Goal: Task Accomplishment & Management: Use online tool/utility

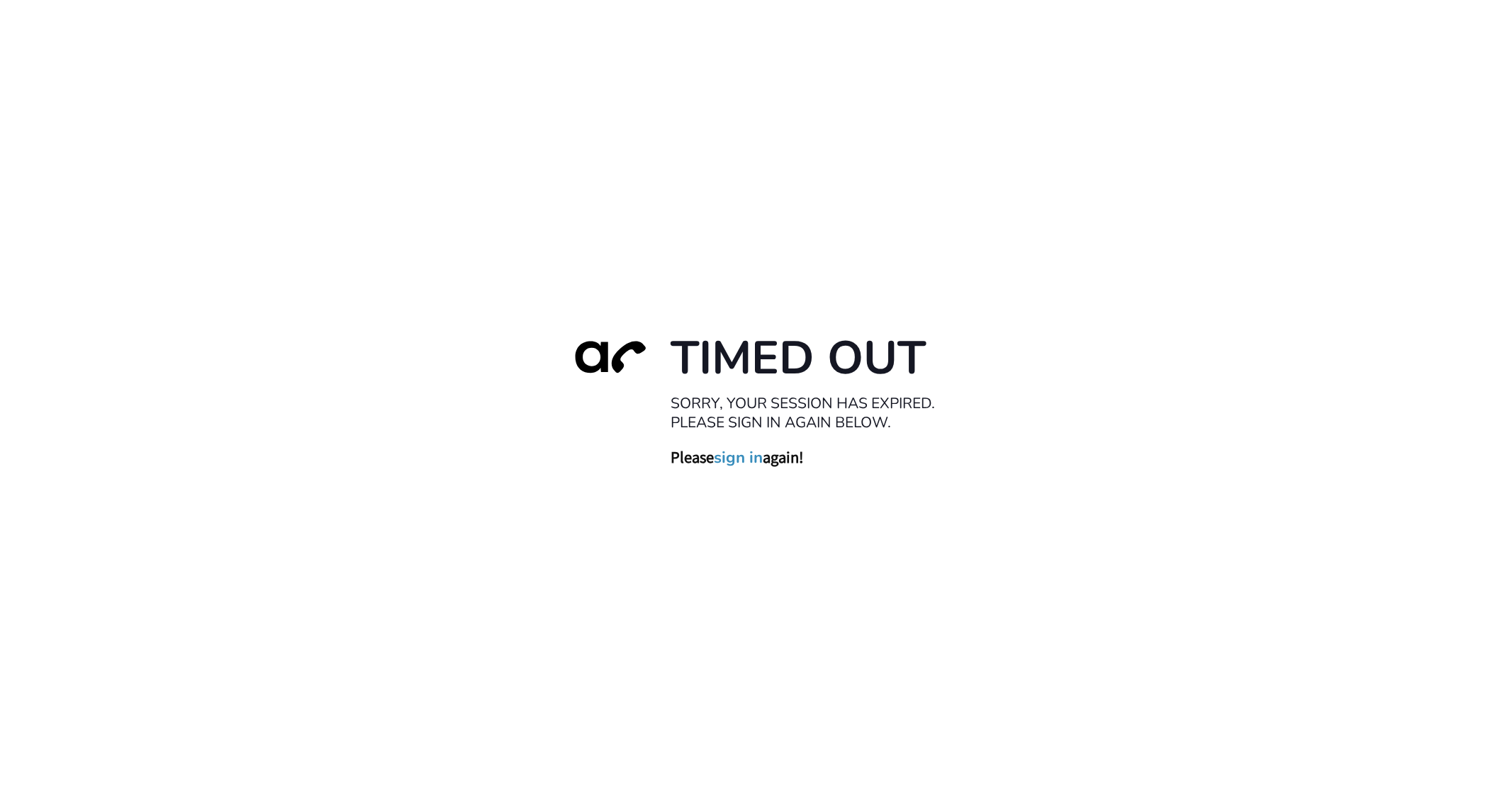
click at [741, 197] on div "Timed Out Sorry, your session has expired. Please sign in again below. Please s…" at bounding box center [756, 402] width 1512 height 805
click at [397, 106] on div "Timed Out Sorry, your session has expired. Please sign in again below. Please s…" at bounding box center [756, 402] width 1512 height 805
drag, startPoint x: 741, startPoint y: 405, endPoint x: 745, endPoint y: 432, distance: 27.3
click at [741, 406] on h2 "Sorry, your session has expired. Please sign in again below." at bounding box center [813, 413] width 284 height 38
click at [747, 456] on link "sign in" at bounding box center [739, 458] width 49 height 20
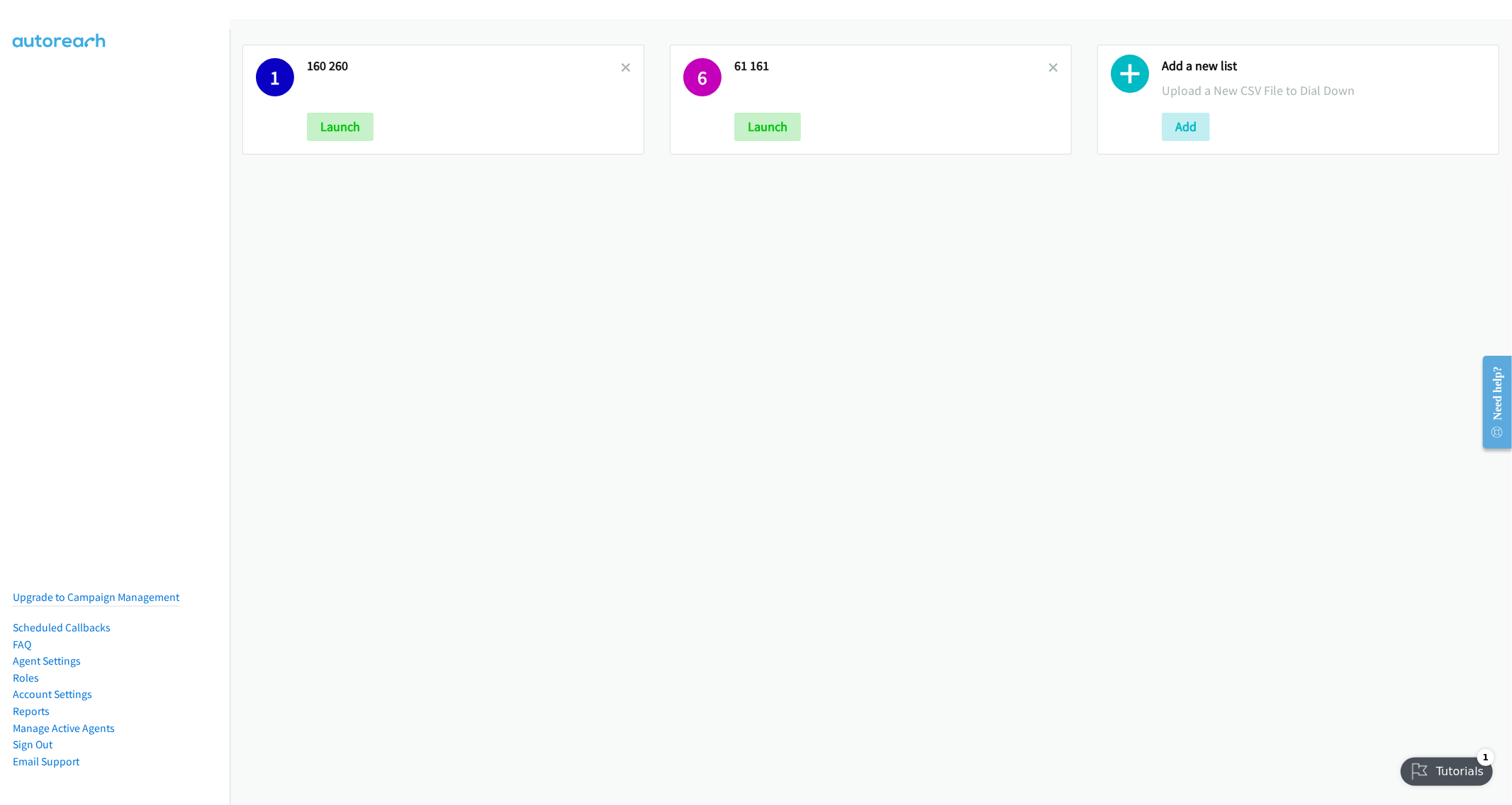
click at [546, 299] on div "1 160 260 Launch 6 61 161 Launch Add a new list Upload a New CSV File to Dial D…" at bounding box center [871, 412] width 1282 height 786
click at [68, 688] on link "Account Settings" at bounding box center [52, 694] width 79 height 14
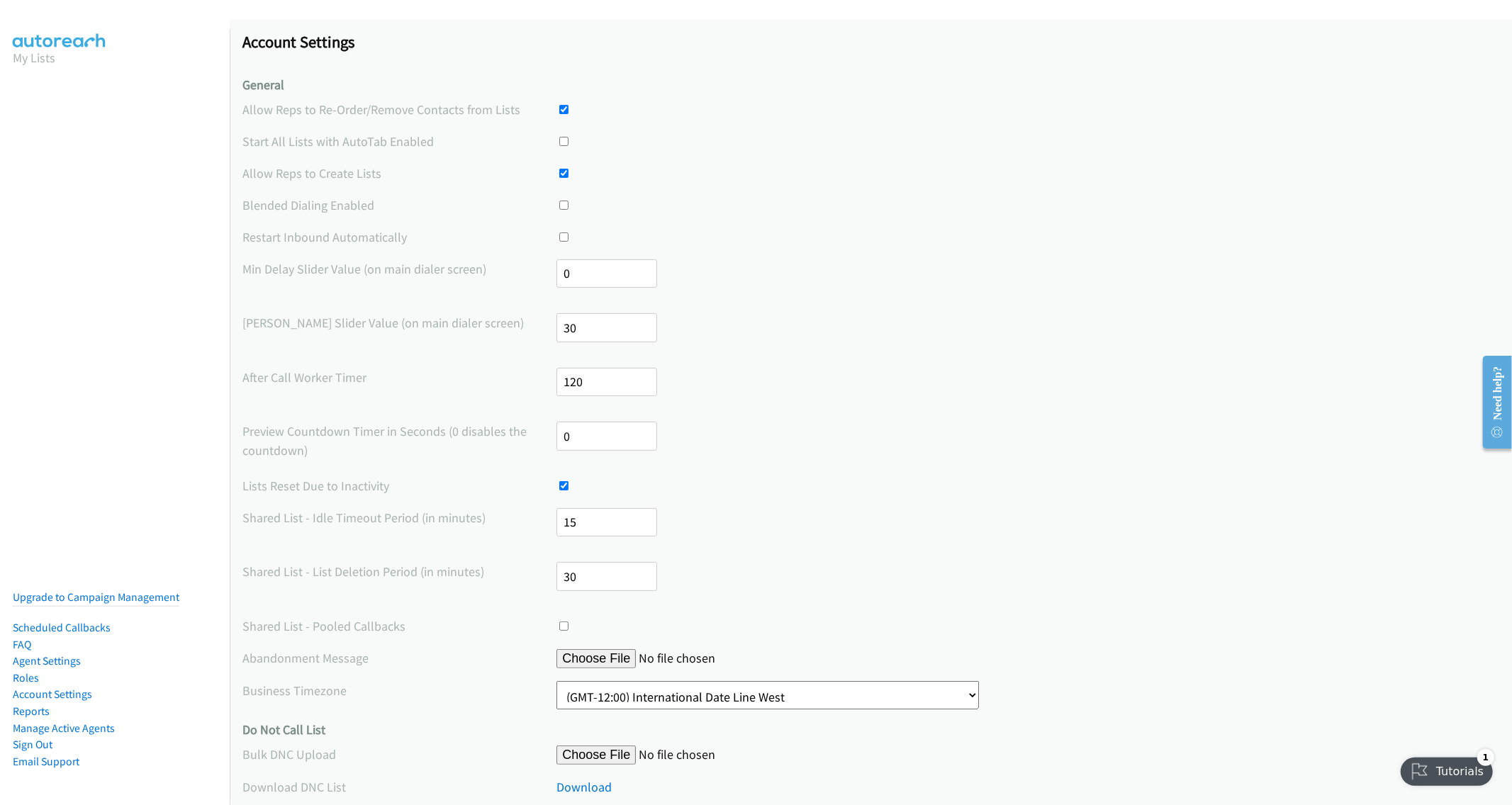
click at [679, 228] on div at bounding box center [1028, 237] width 943 height 19
click at [75, 55] on section "My Lists" at bounding box center [115, 57] width 204 height 19
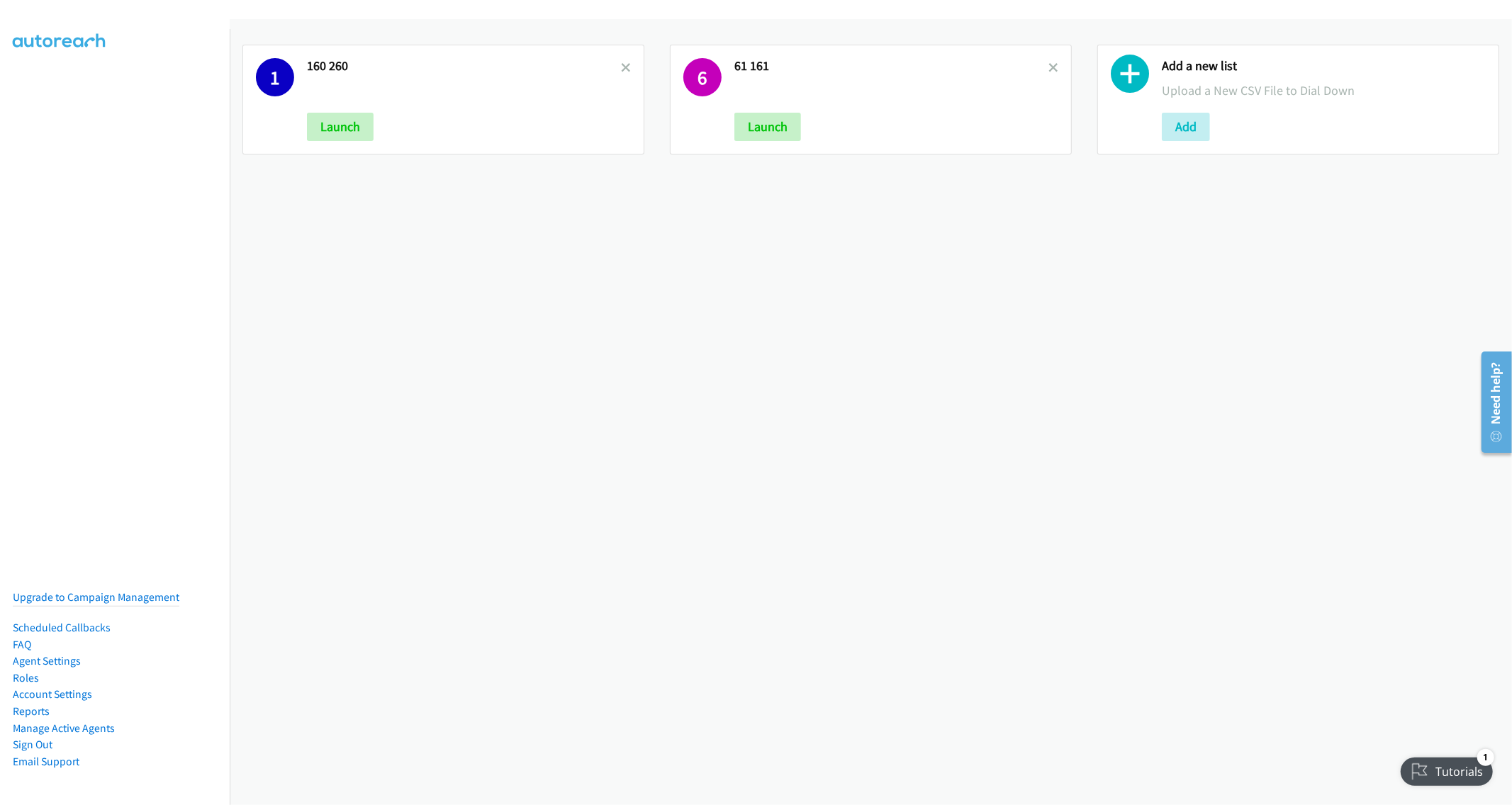
click at [480, 322] on div "1 160 260 Launch 6 61 161 Launch Add a new list Upload a New CSV File to Dial D…" at bounding box center [871, 412] width 1282 height 786
click at [924, 342] on div "1 160 260 Launch 6 61 161 Launch Add a new list Upload a New CSV File to Dial D…" at bounding box center [871, 412] width 1282 height 786
click at [620, 617] on div "1 160 260 Launch 6 61 161 Launch Add a new list Upload a New CSV File to Dial D…" at bounding box center [871, 412] width 1282 height 786
click at [548, 245] on div "1 160 260 Launch 6 61 161 Launch Add a new list Upload a New CSV File to Dial D…" at bounding box center [871, 412] width 1282 height 786
click at [1182, 130] on button "Add" at bounding box center [1186, 126] width 48 height 29
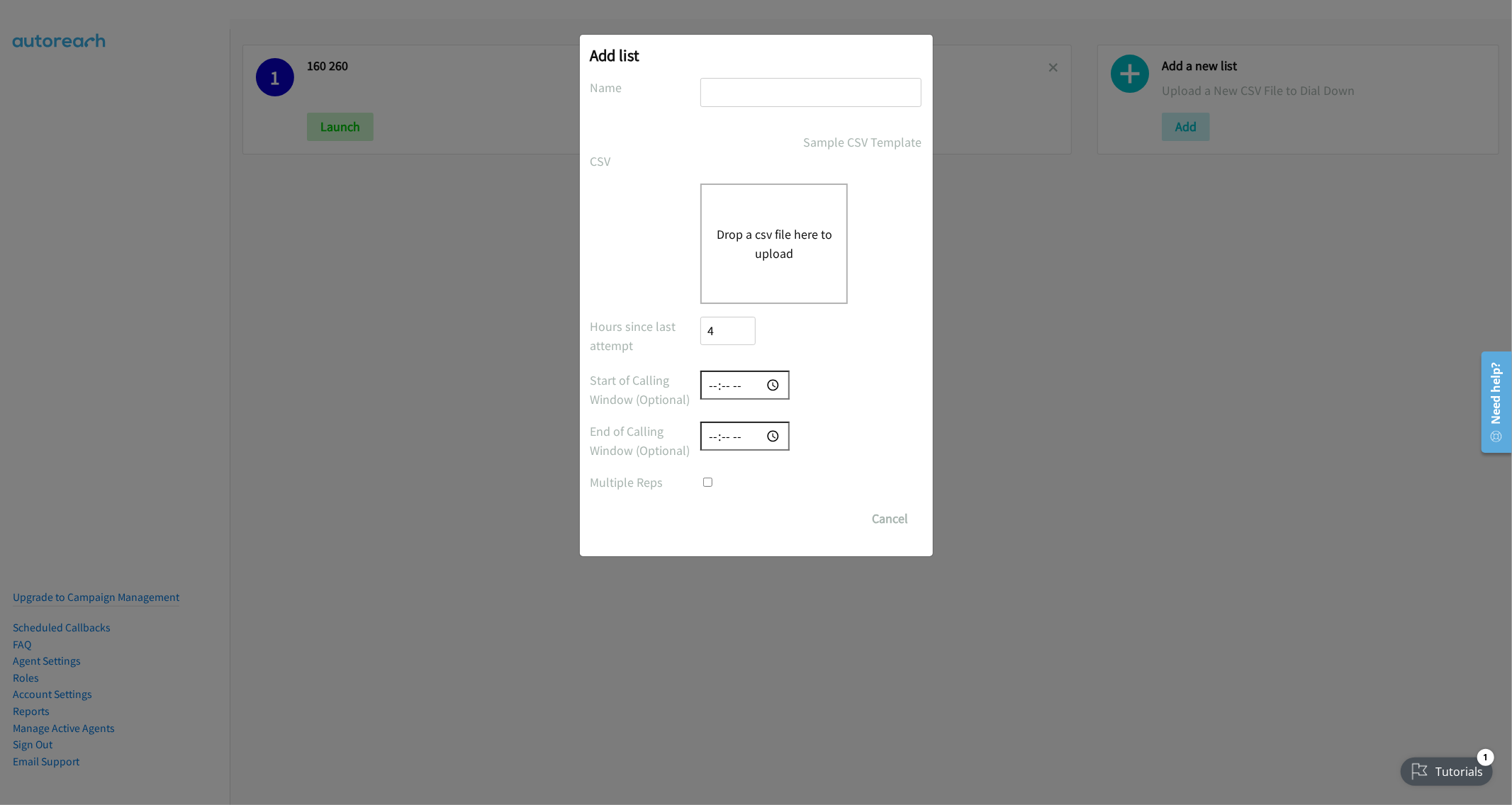
click at [715, 256] on div "Drop a csv file here to upload" at bounding box center [774, 244] width 148 height 121
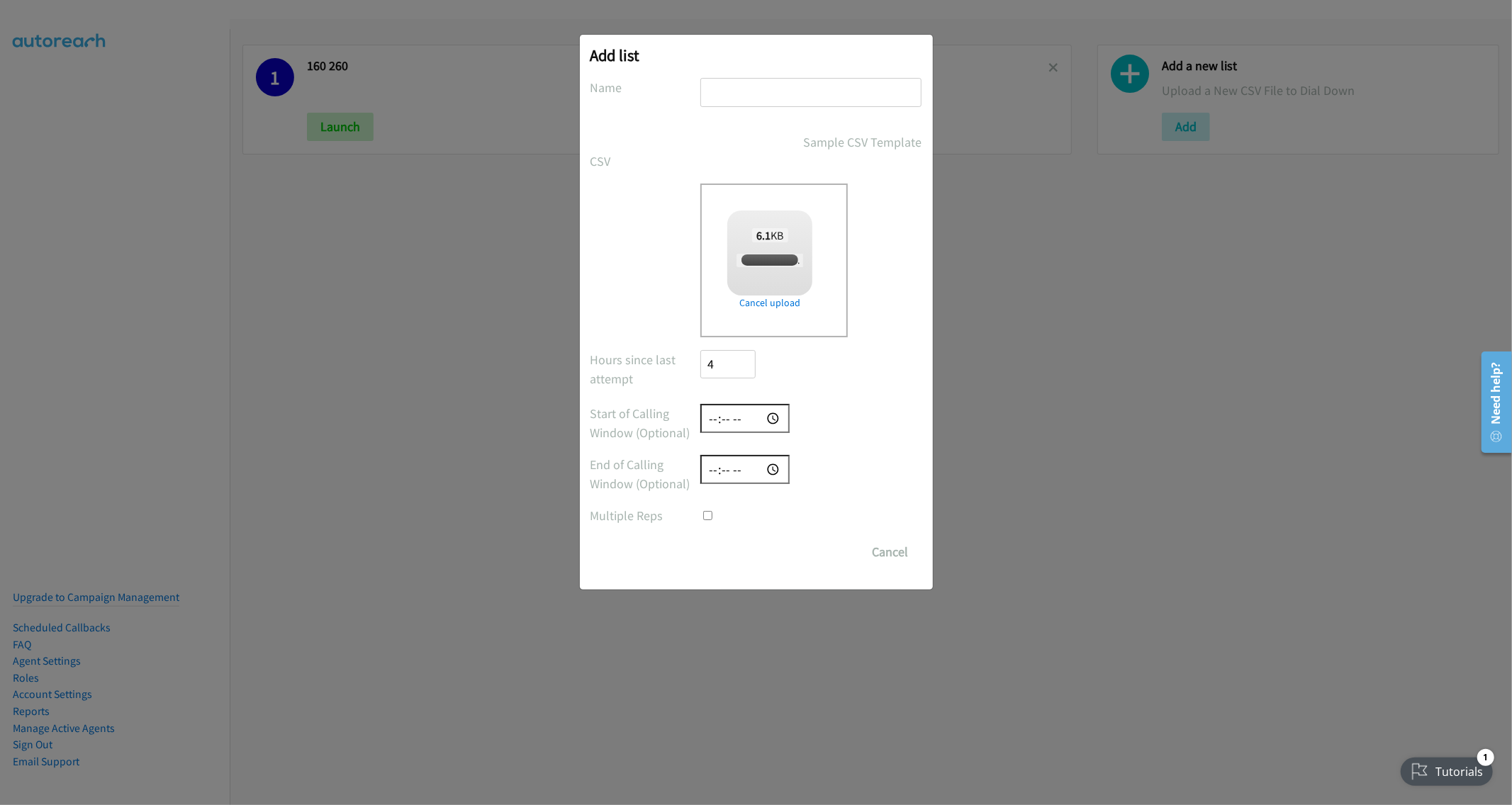
checkbox input "true"
click at [849, 390] on div "Hours since last attempt 4" at bounding box center [756, 370] width 332 height 42
click at [825, 521] on div at bounding box center [811, 515] width 221 height 19
click at [760, 553] on input "Save List" at bounding box center [738, 552] width 74 height 29
click at [749, 84] on input "text" at bounding box center [811, 93] width 221 height 29
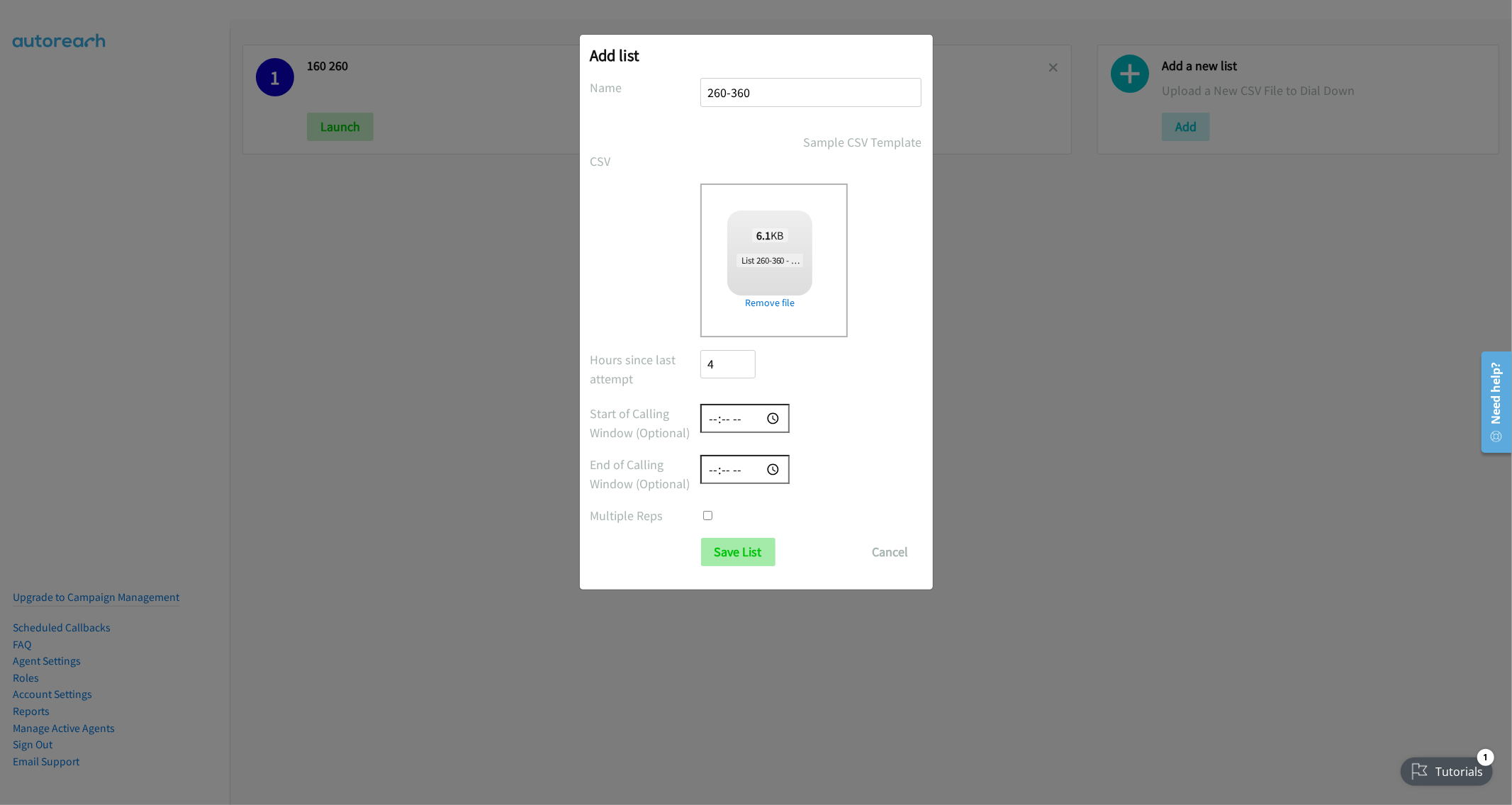
type input "260-360"
click at [749, 551] on input "Save List" at bounding box center [738, 552] width 74 height 29
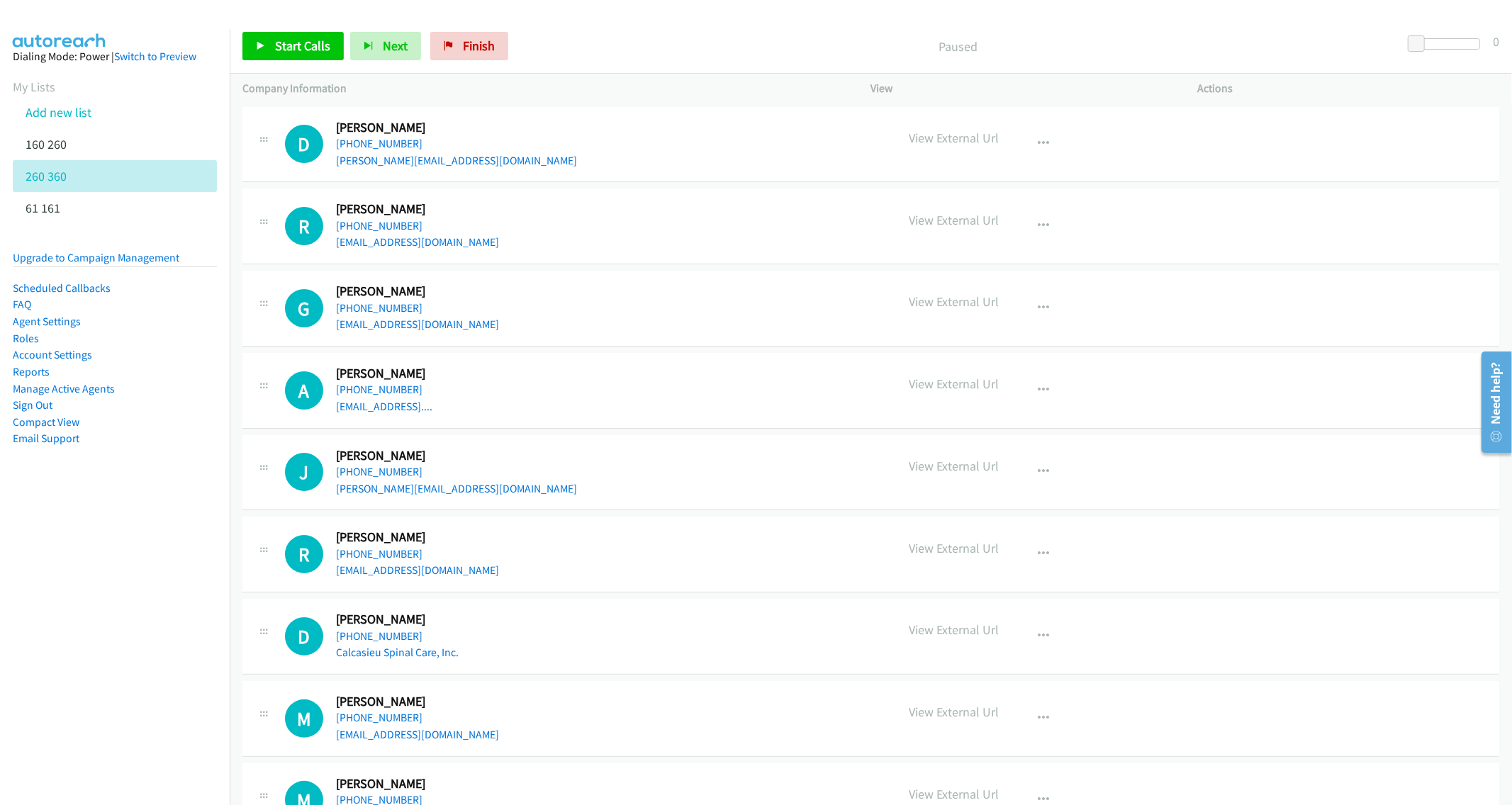
click at [247, 14] on div at bounding box center [749, 27] width 1499 height 55
click at [51, 55] on div "Dialing Mode: Power | Switch to Preview" at bounding box center [115, 56] width 204 height 17
click at [117, 55] on link "Switch to Preview" at bounding box center [155, 56] width 82 height 14
click at [70, 108] on link "Add new list" at bounding box center [58, 113] width 66 height 16
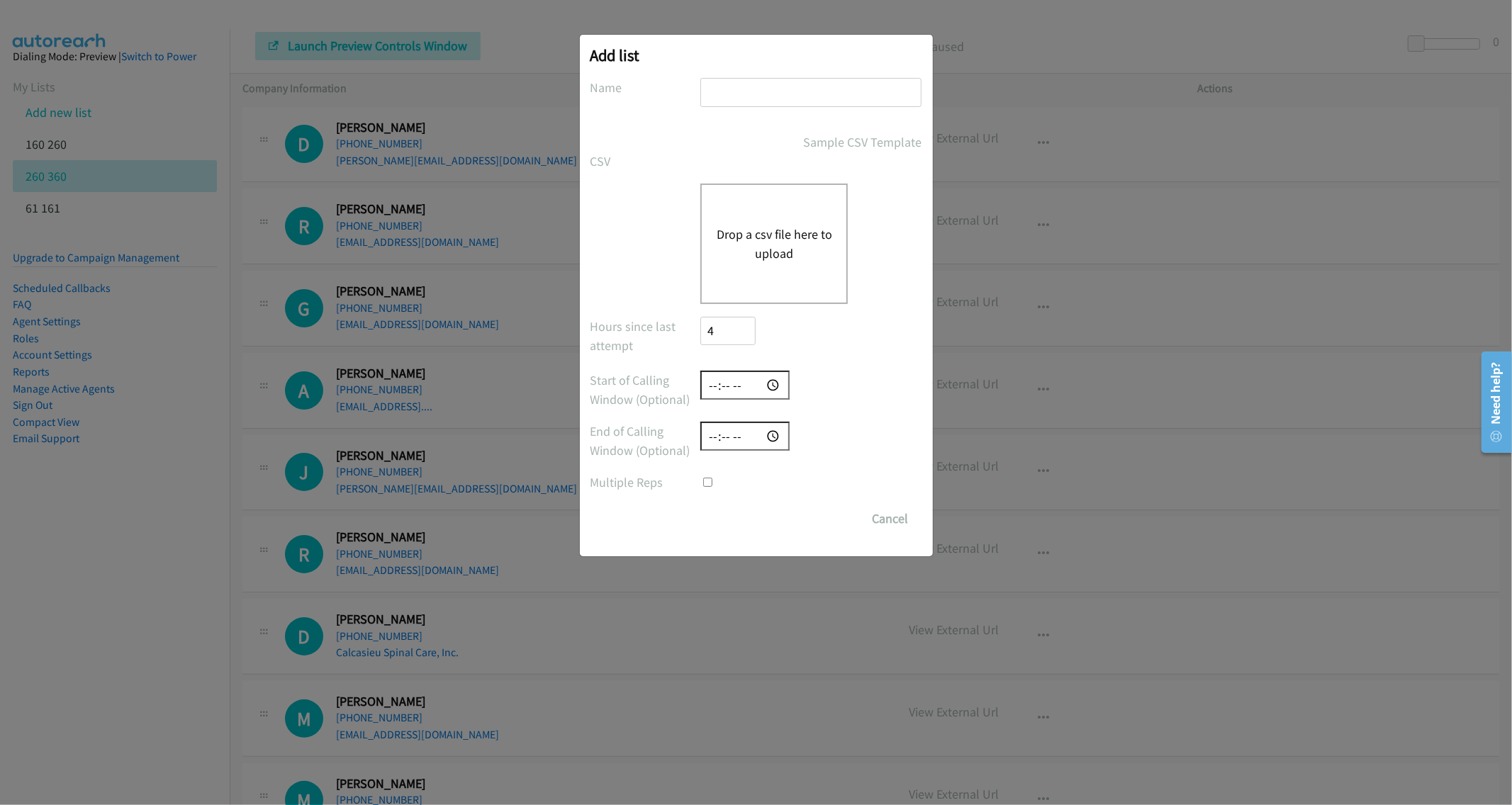
click at [752, 265] on div "Drop a csv file here to upload" at bounding box center [774, 244] width 148 height 121
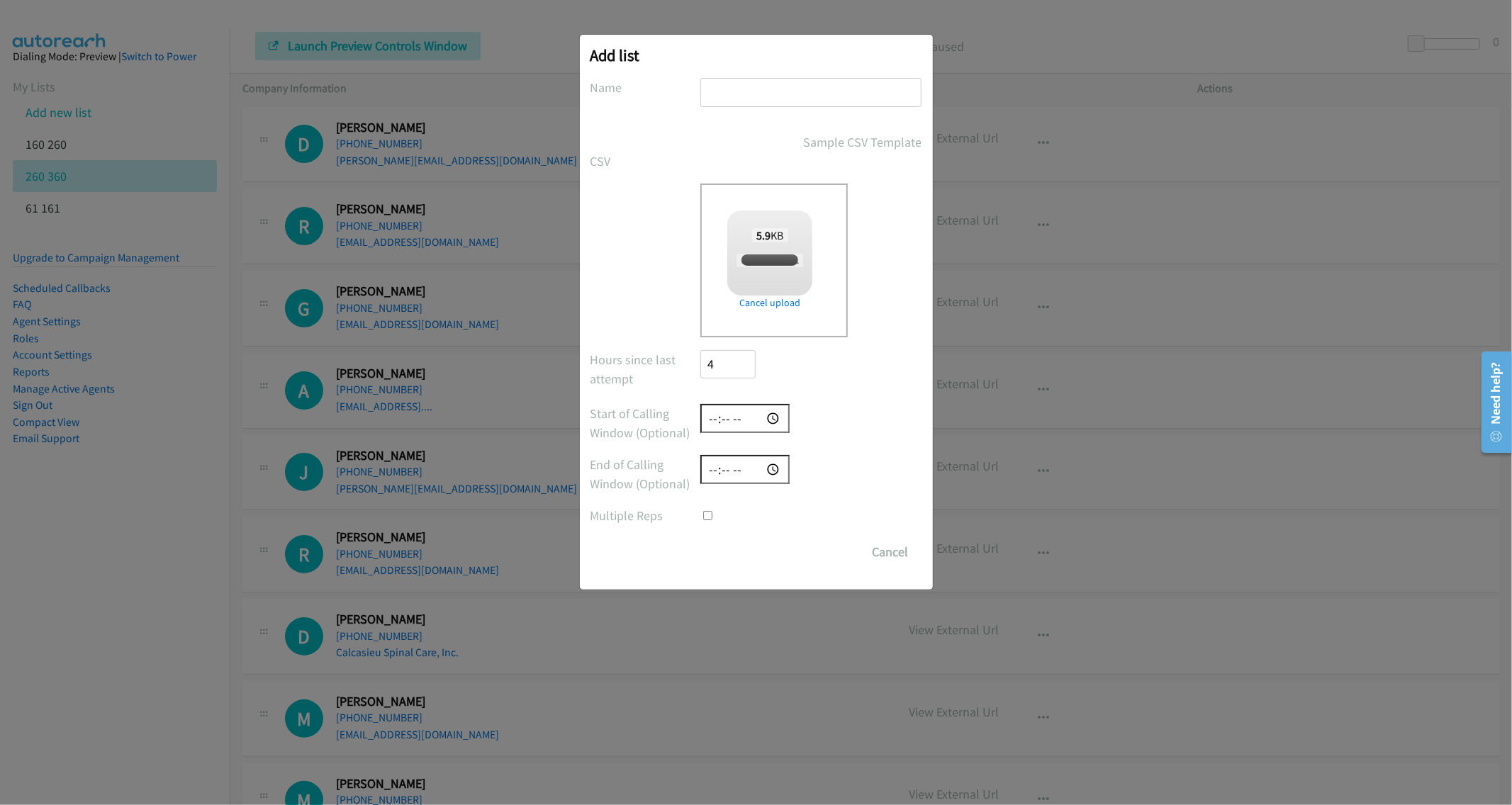
checkbox input "true"
click at [737, 555] on input "Save List" at bounding box center [738, 552] width 74 height 29
type input "360-460"
click at [736, 546] on input "Save List" at bounding box center [738, 552] width 74 height 29
